Goal: Information Seeking & Learning: Learn about a topic

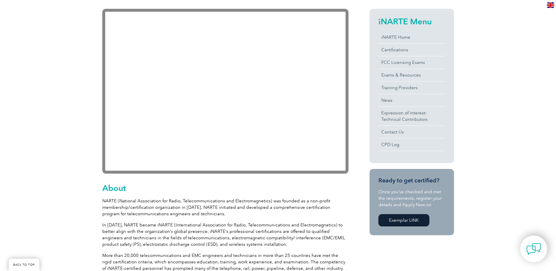
scroll to position [140, 0]
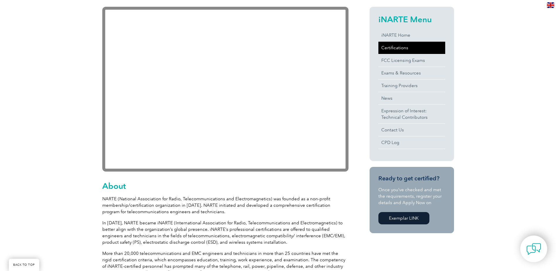
click at [403, 49] on link "Certifications" at bounding box center [411, 48] width 67 height 12
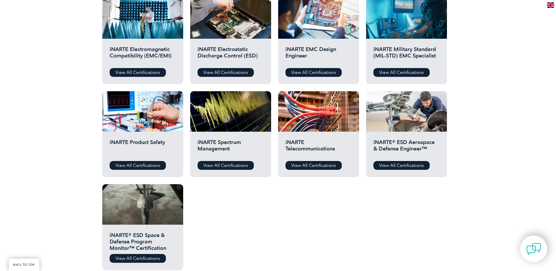
scroll to position [234, 0]
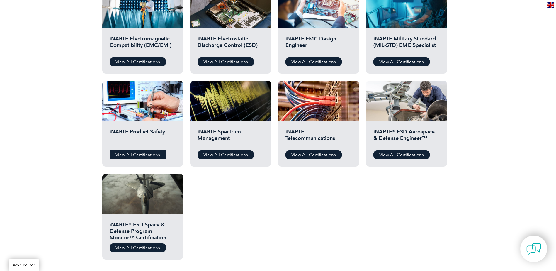
click at [132, 153] on link "View All Certifications" at bounding box center [138, 154] width 56 height 9
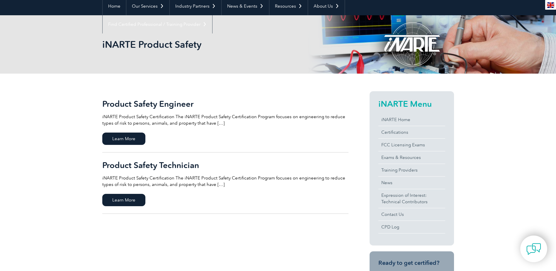
scroll to position [59, 0]
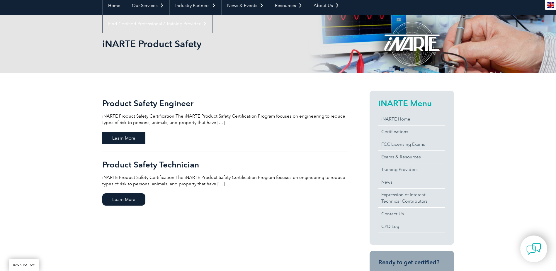
click at [120, 142] on span "Learn More" at bounding box center [123, 138] width 43 height 12
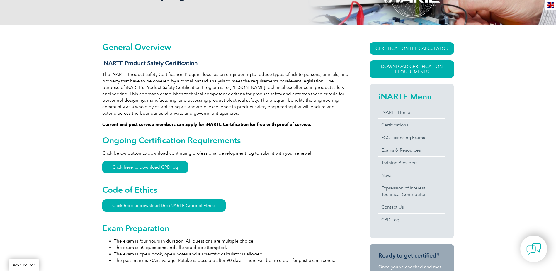
scroll to position [117, 0]
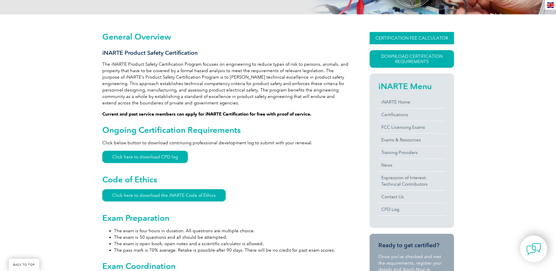
click at [405, 38] on link "CERTIFICATION FEE CALCULATOR" at bounding box center [411, 38] width 84 height 12
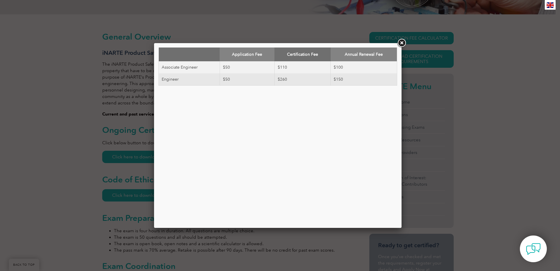
click at [404, 43] on link at bounding box center [401, 43] width 11 height 11
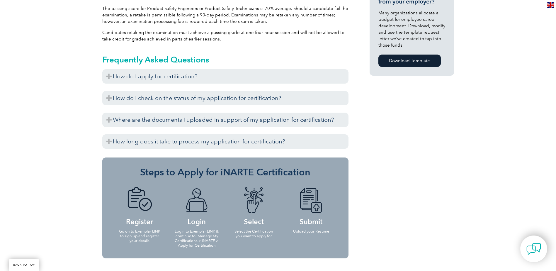
scroll to position [469, 0]
